Goal: Task Accomplishment & Management: Manage account settings

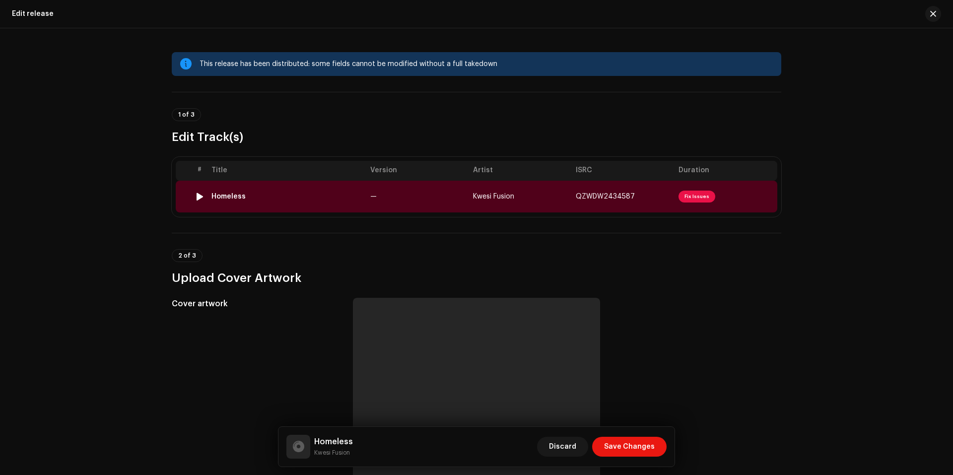
click at [576, 196] on span "QZWDW2434587" at bounding box center [605, 196] width 59 height 7
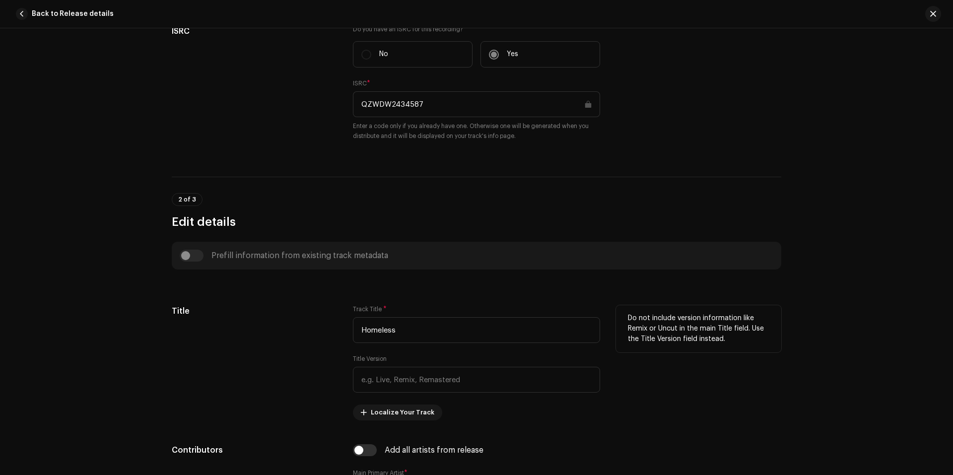
scroll to position [23, 0]
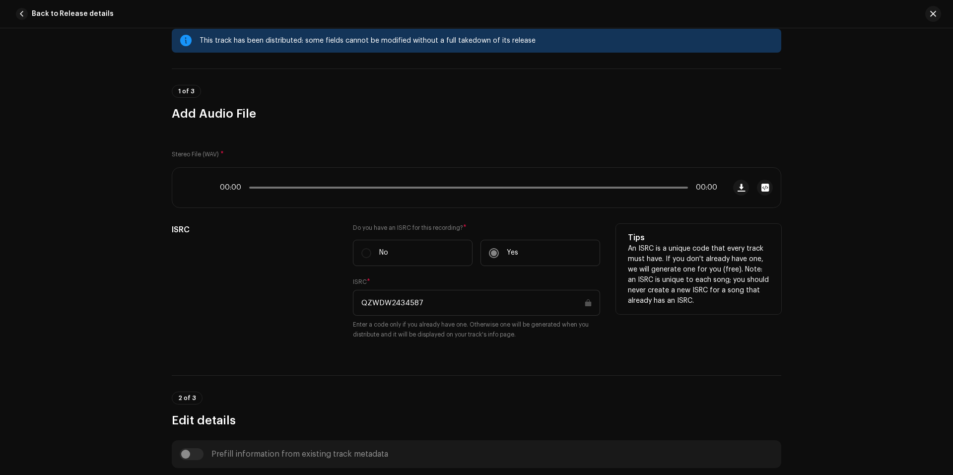
drag, startPoint x: 368, startPoint y: 303, endPoint x: 335, endPoint y: 305, distance: 32.8
click at [335, 305] on div "ISRC Do you have an ISRC for this recording? * No Yes ISRC * QZWDW2434587 Enter…" at bounding box center [476, 288] width 609 height 128
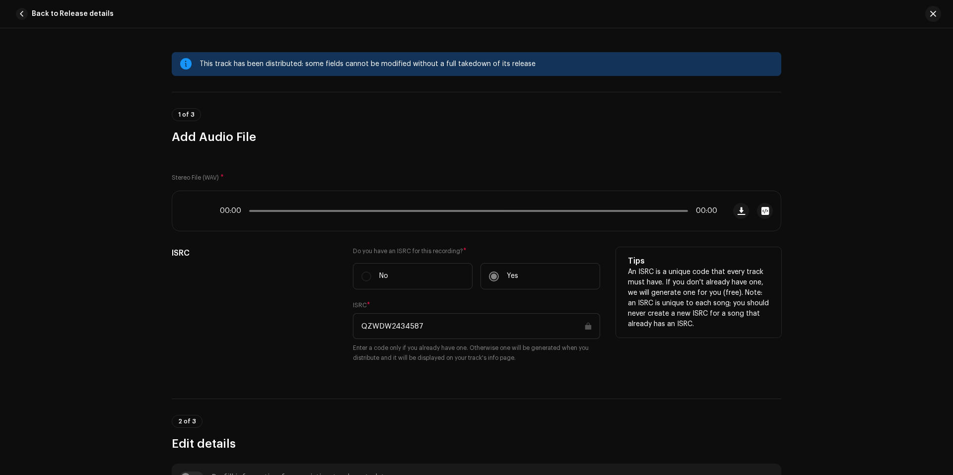
drag, startPoint x: 383, startPoint y: 307, endPoint x: 373, endPoint y: 326, distance: 21.1
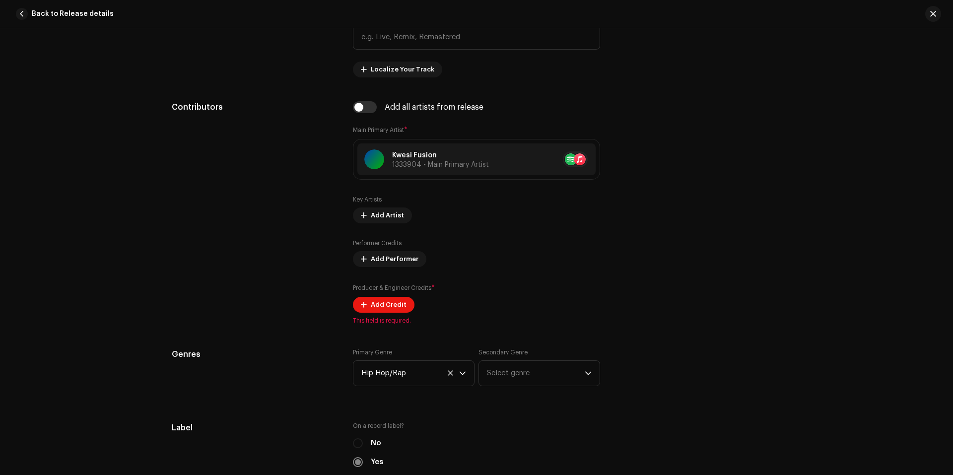
scroll to position [595, 0]
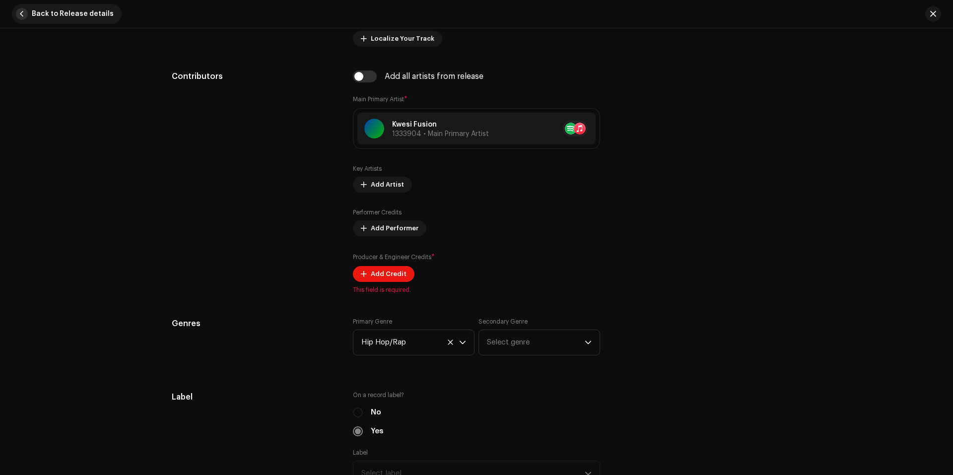
click at [34, 14] on span "Back to Release details" at bounding box center [73, 14] width 82 height 20
